Goal: Find specific page/section: Find specific page/section

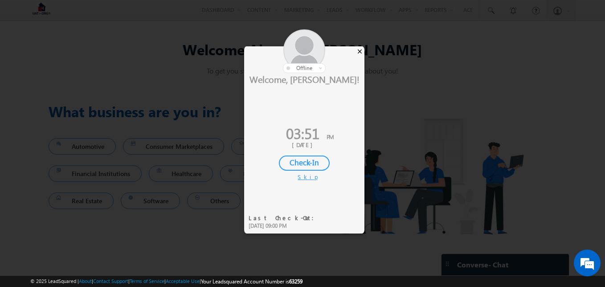
click at [360, 47] on div "×" at bounding box center [359, 51] width 9 height 10
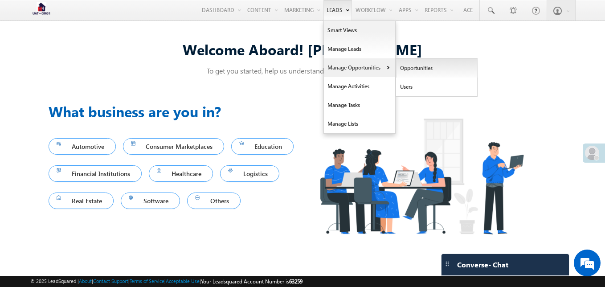
click at [416, 67] on link "Opportunities" at bounding box center [436, 68] width 81 height 19
